Goal: Information Seeking & Learning: Learn about a topic

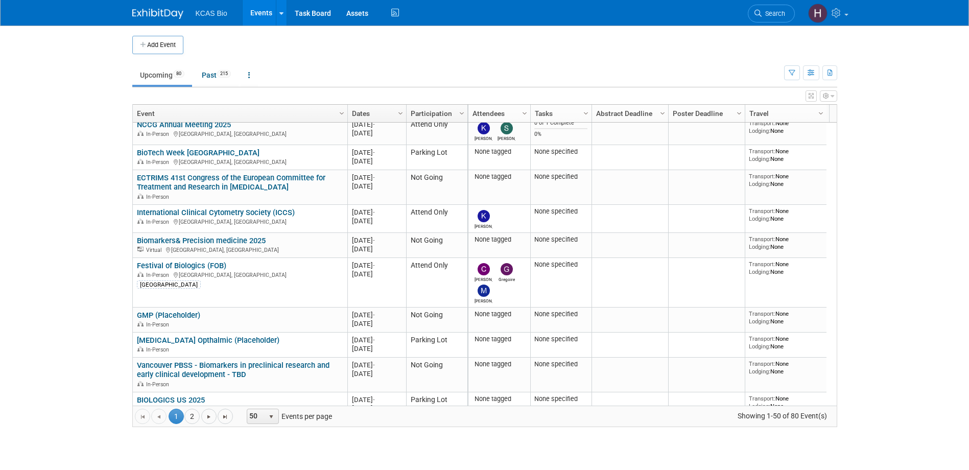
scroll to position [490, 0]
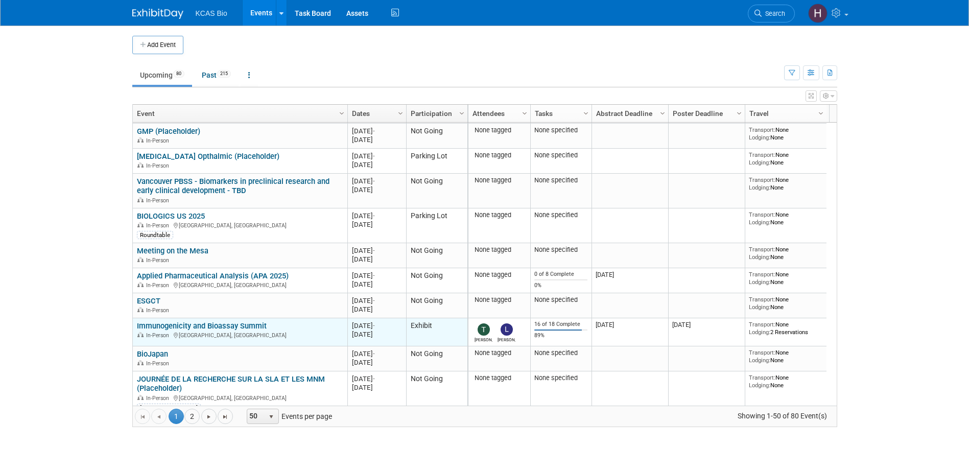
click at [233, 325] on link "Immunogenicity and Bioassay Summit" at bounding box center [202, 325] width 130 height 9
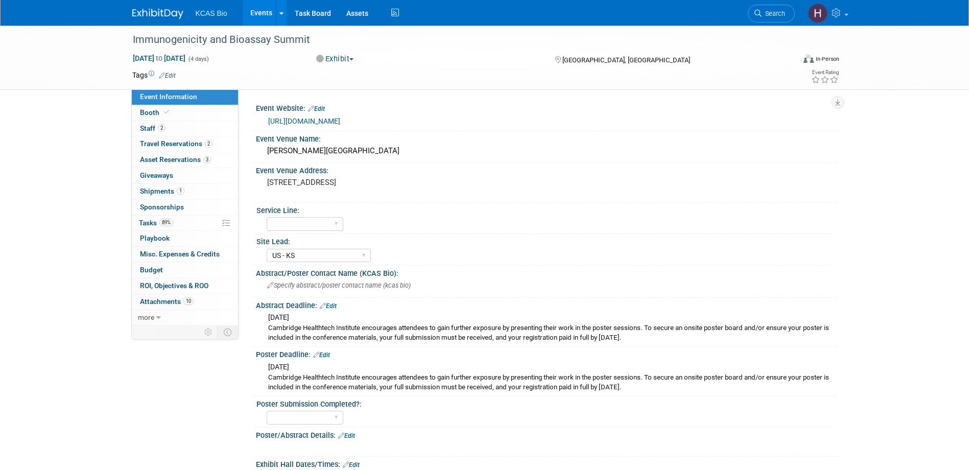
select select "US - KS"
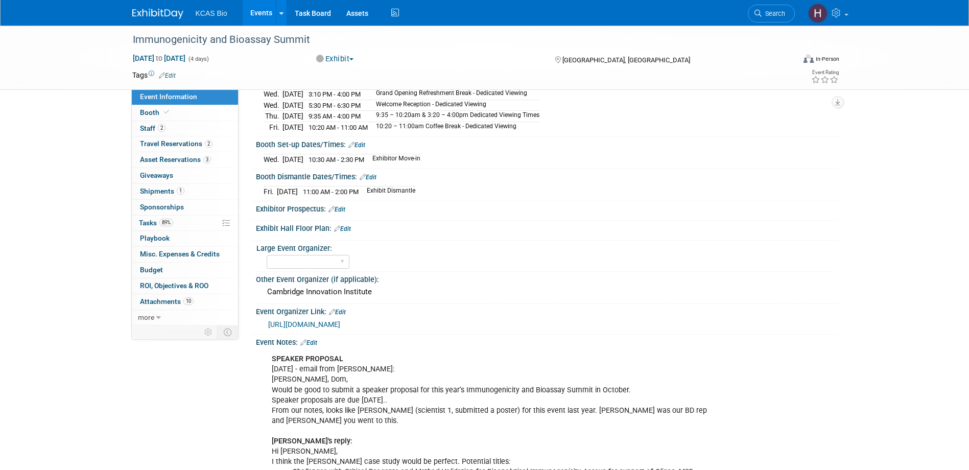
scroll to position [460, 0]
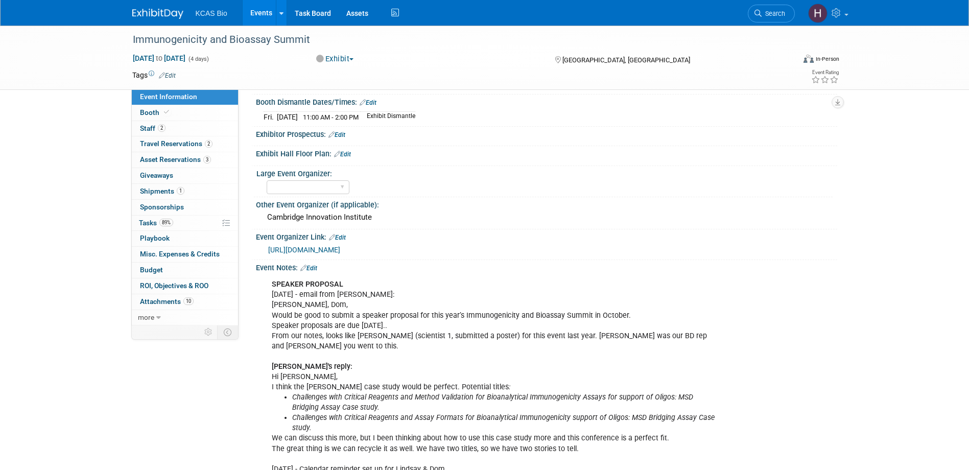
click at [362, 323] on div "SPEAKER PROPOSAL [DATE] - email from [PERSON_NAME]: [PERSON_NAME], [PERSON_NAME…" at bounding box center [495, 412] width 460 height 277
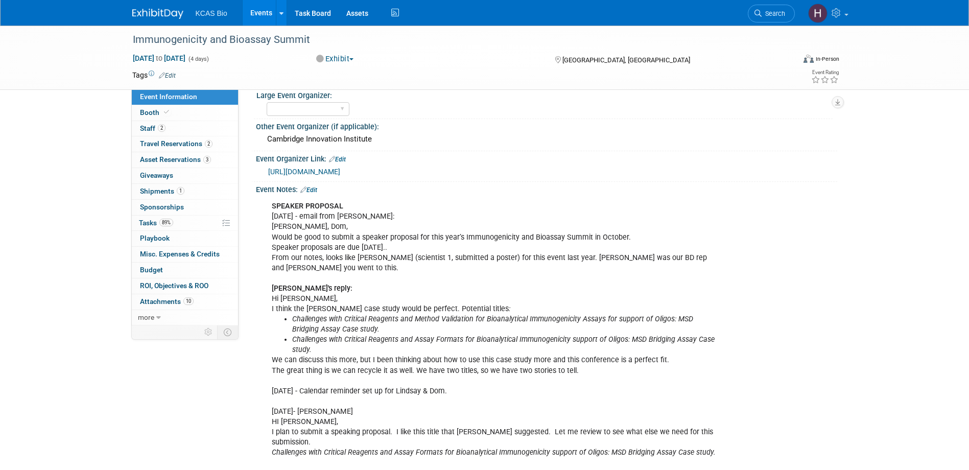
scroll to position [487, 0]
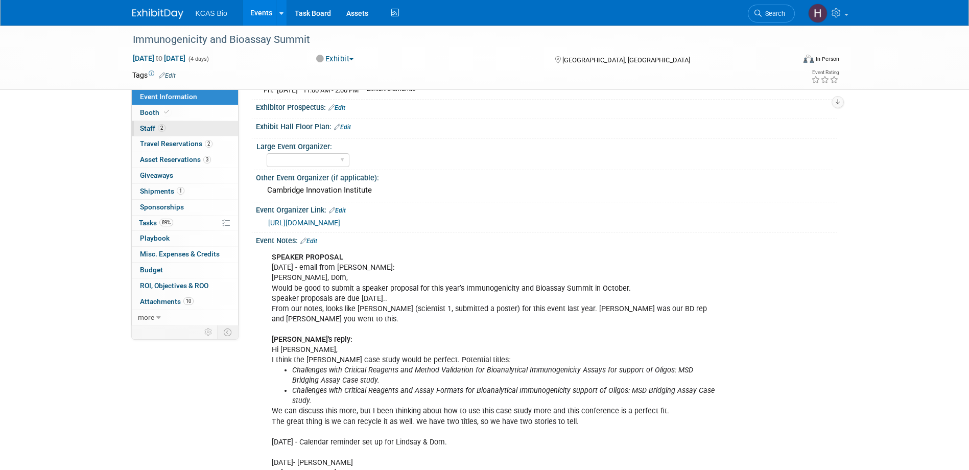
drag, startPoint x: 156, startPoint y: 125, endPoint x: 221, endPoint y: 130, distance: 65.0
click at [156, 125] on span "Staff 2" at bounding box center [153, 128] width 26 height 8
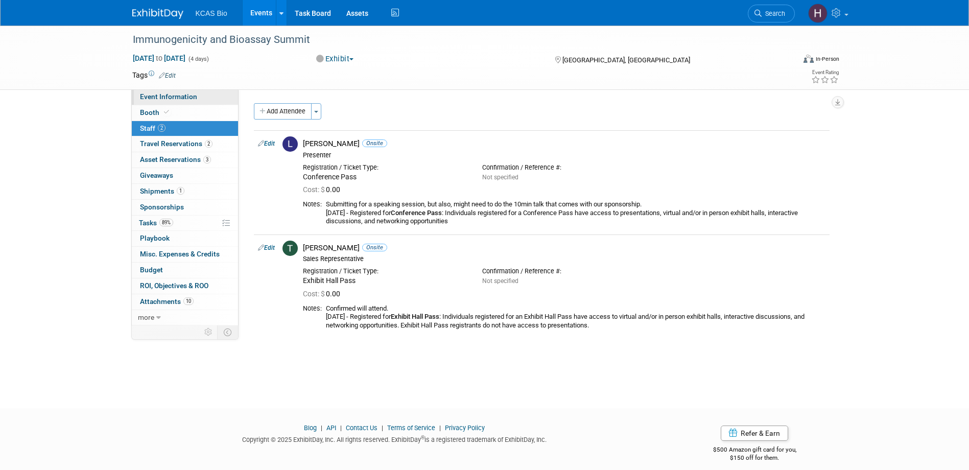
click at [173, 100] on span "Event Information" at bounding box center [168, 96] width 57 height 8
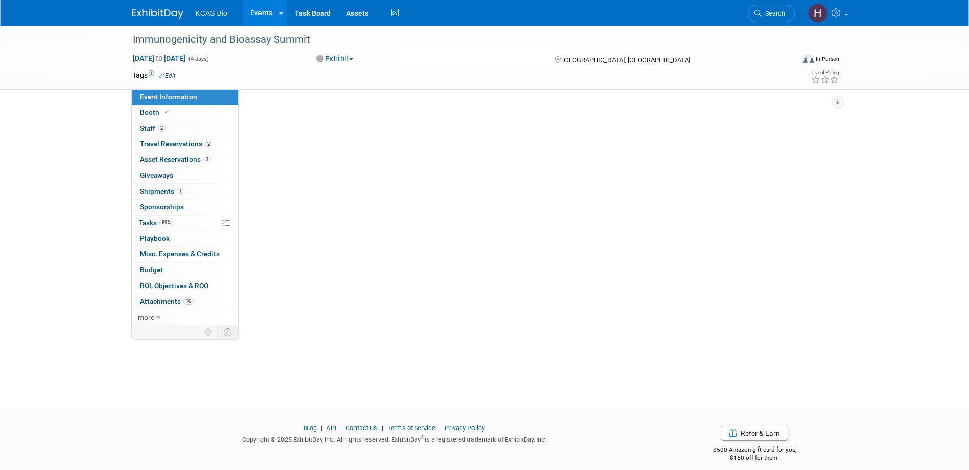
select select "US - KS"
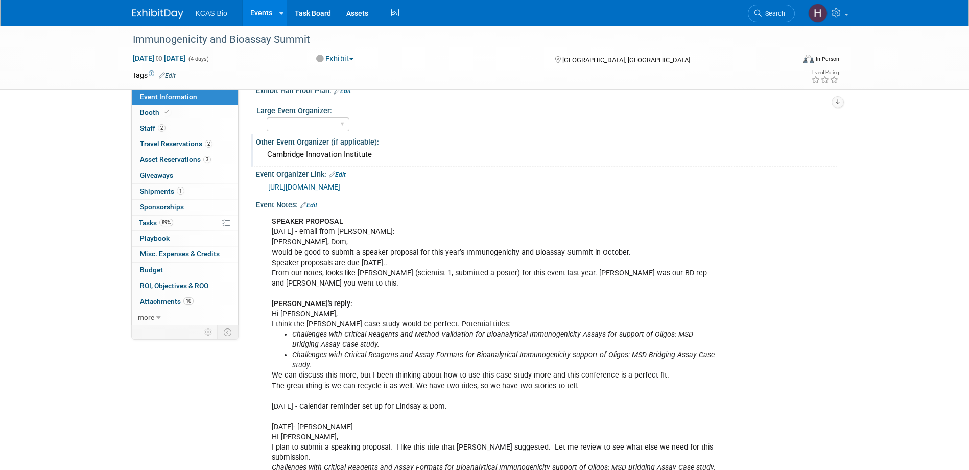
scroll to position [613, 0]
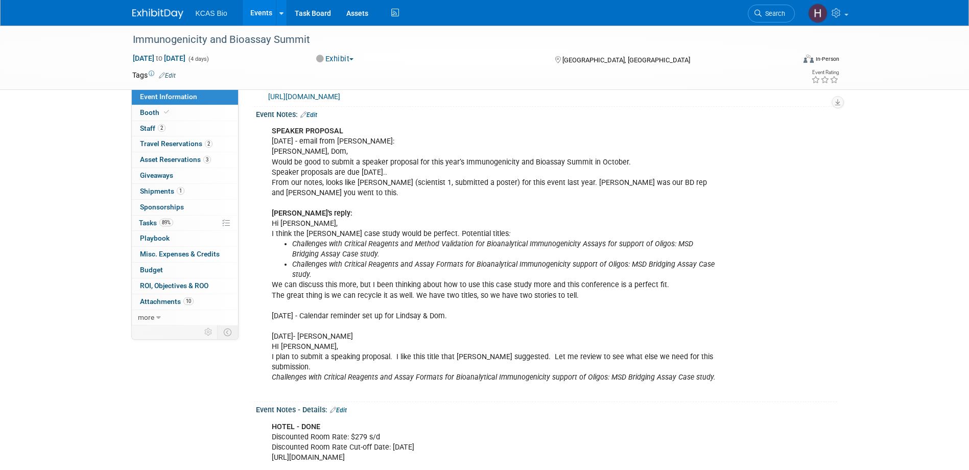
click at [546, 249] on li "Challenges with Critical Reagents and Method Validation for Bioanalytical Immun…" at bounding box center [505, 249] width 426 height 20
click at [366, 251] on li "Challenges with Critical Reagents and Method Validation for Bioanalytical Immun…" at bounding box center [505, 249] width 426 height 20
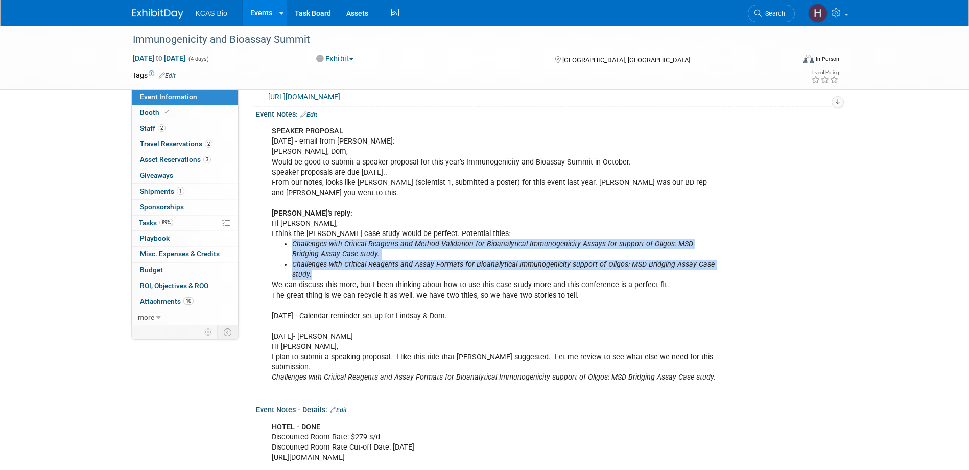
drag, startPoint x: 322, startPoint y: 273, endPoint x: 287, endPoint y: 247, distance: 44.1
click at [287, 247] on ul "Challenges with Critical Reagents and Method Validation for Bioanalytical Immun…" at bounding box center [495, 259] width 447 height 41
copy ul "Challenges with Critical Reagents and Method Validation for Bioanalytical Immun…"
click at [405, 260] on icon "Challenges with Critical Reagents and Assay Formats for Bioanalytical Immunogen…" at bounding box center [503, 269] width 422 height 19
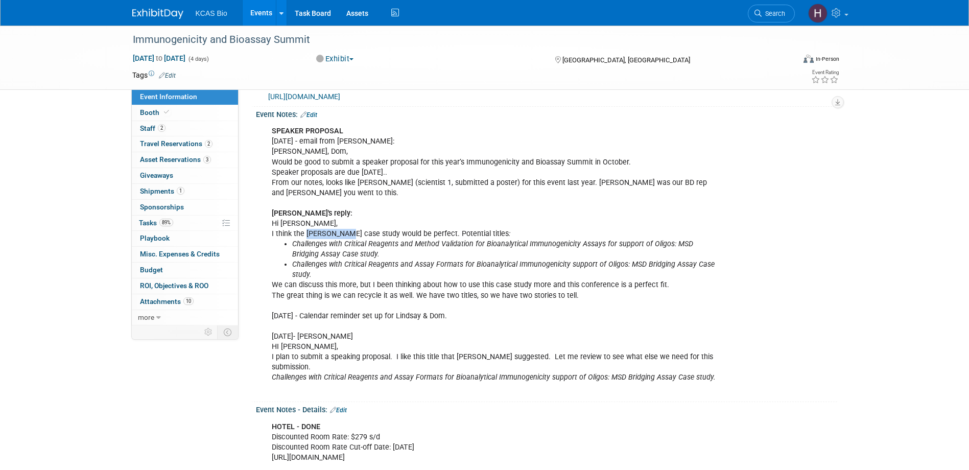
drag, startPoint x: 306, startPoint y: 230, endPoint x: 339, endPoint y: 231, distance: 33.2
click at [339, 231] on div "SPEAKER PROPOSAL March,4th, 2025 - email from J. Hannah: Lindsay, Dom, Would be…" at bounding box center [495, 259] width 460 height 277
click at [413, 272] on li "Challenges with Critical Reagents and Assay Formats for Bioanalytical Immunogen…" at bounding box center [505, 269] width 426 height 20
click at [461, 288] on div "SPEAKER PROPOSAL March,4th, 2025 - email from J. Hannah: Lindsay, Dom, Would be…" at bounding box center [495, 259] width 460 height 277
click at [460, 287] on div "SPEAKER PROPOSAL March,4th, 2025 - email from J. Hannah: Lindsay, Dom, Would be…" at bounding box center [495, 259] width 460 height 277
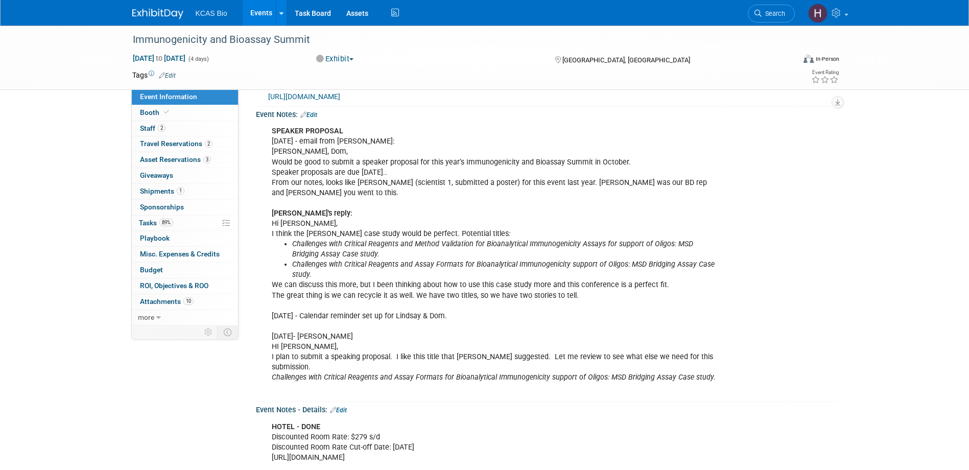
click at [336, 354] on div "SPEAKER PROPOSAL March,4th, 2025 - email from J. Hannah: Lindsay, Dom, Would be…" at bounding box center [495, 259] width 460 height 277
click at [428, 291] on div "SPEAKER PROPOSAL March,4th, 2025 - email from J. Hannah: Lindsay, Dom, Would be…" at bounding box center [495, 259] width 460 height 277
